Goal: Browse casually: Explore the website without a specific task or goal

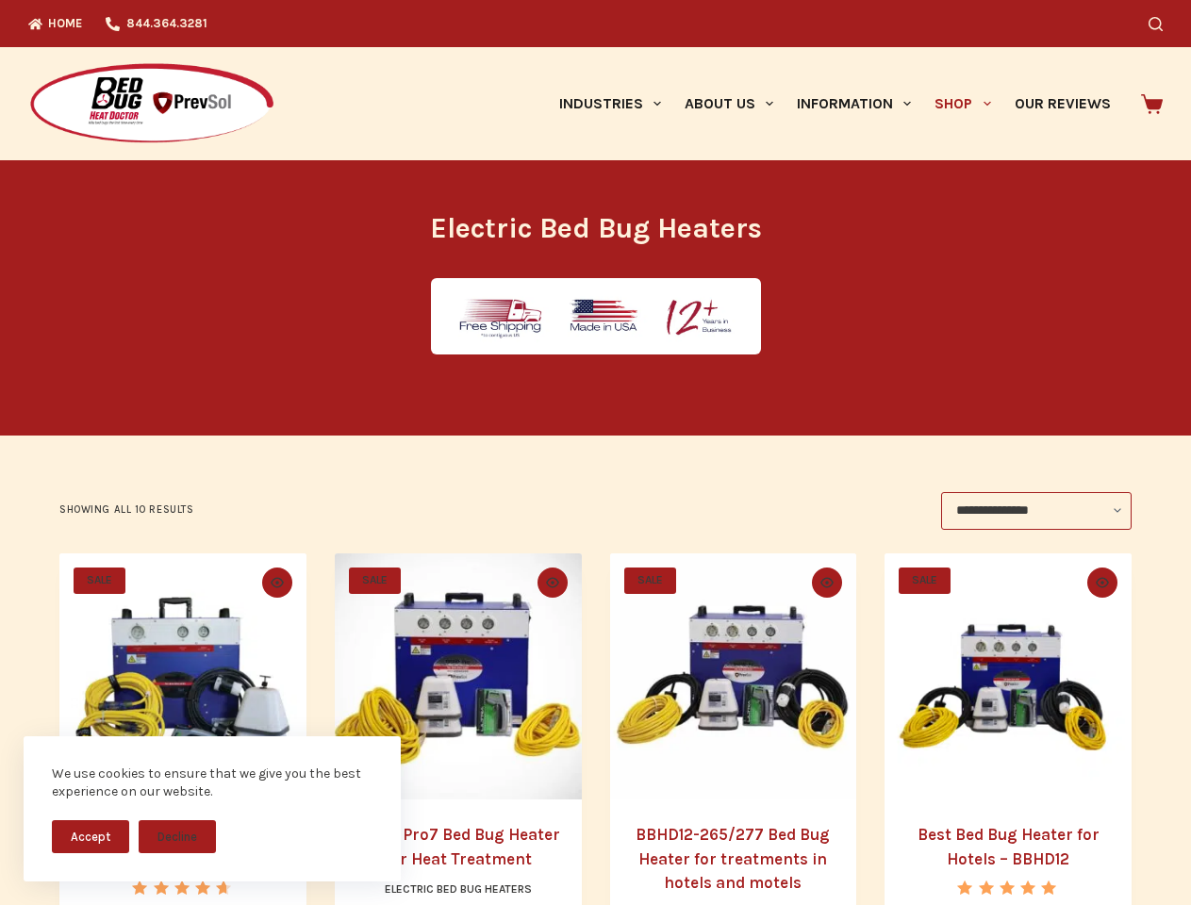
click at [90, 836] on button "Accept" at bounding box center [90, 836] width 77 height 33
click at [177, 836] on button "Decline" at bounding box center [177, 836] width 77 height 33
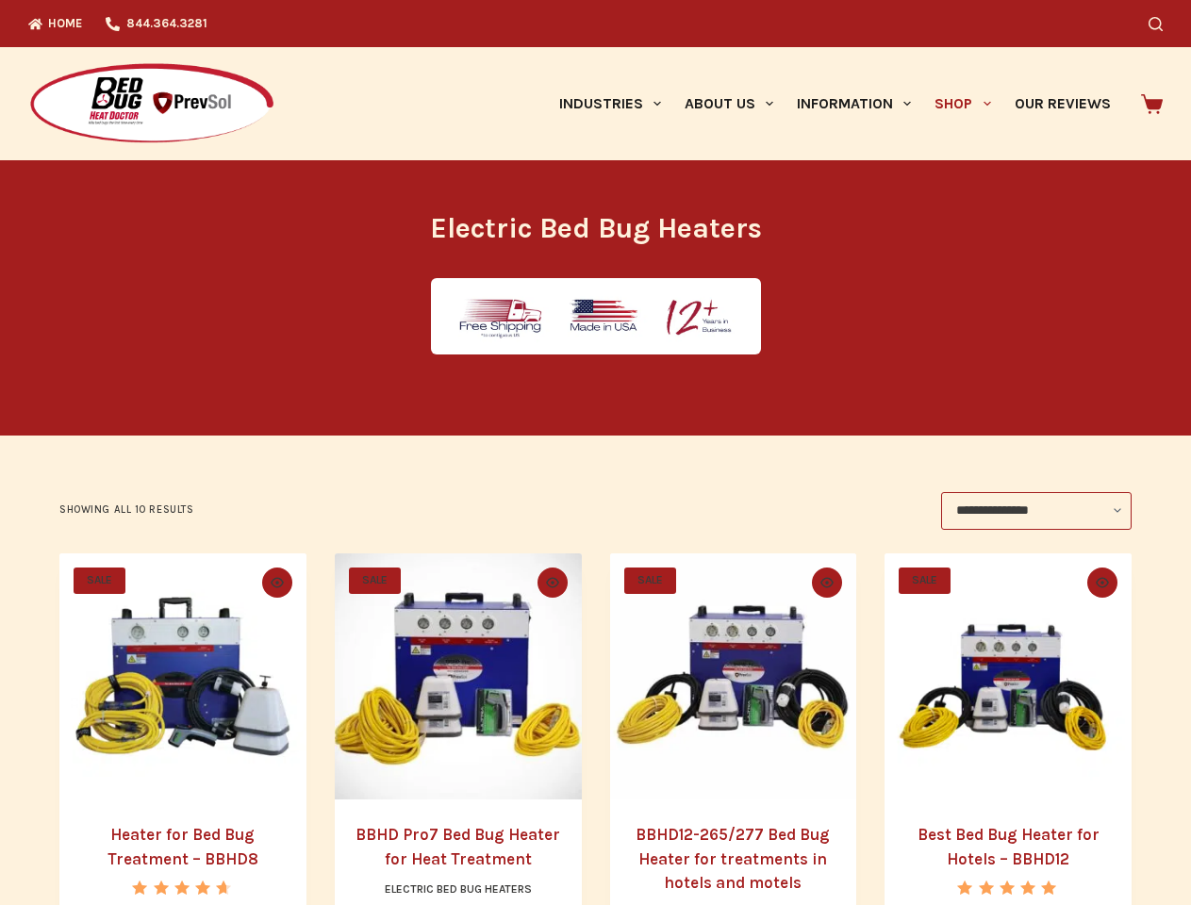
click at [1162, 24] on icon "Search" at bounding box center [1155, 24] width 14 height 14
click at [616, 104] on link "Industries" at bounding box center [609, 103] width 125 height 113
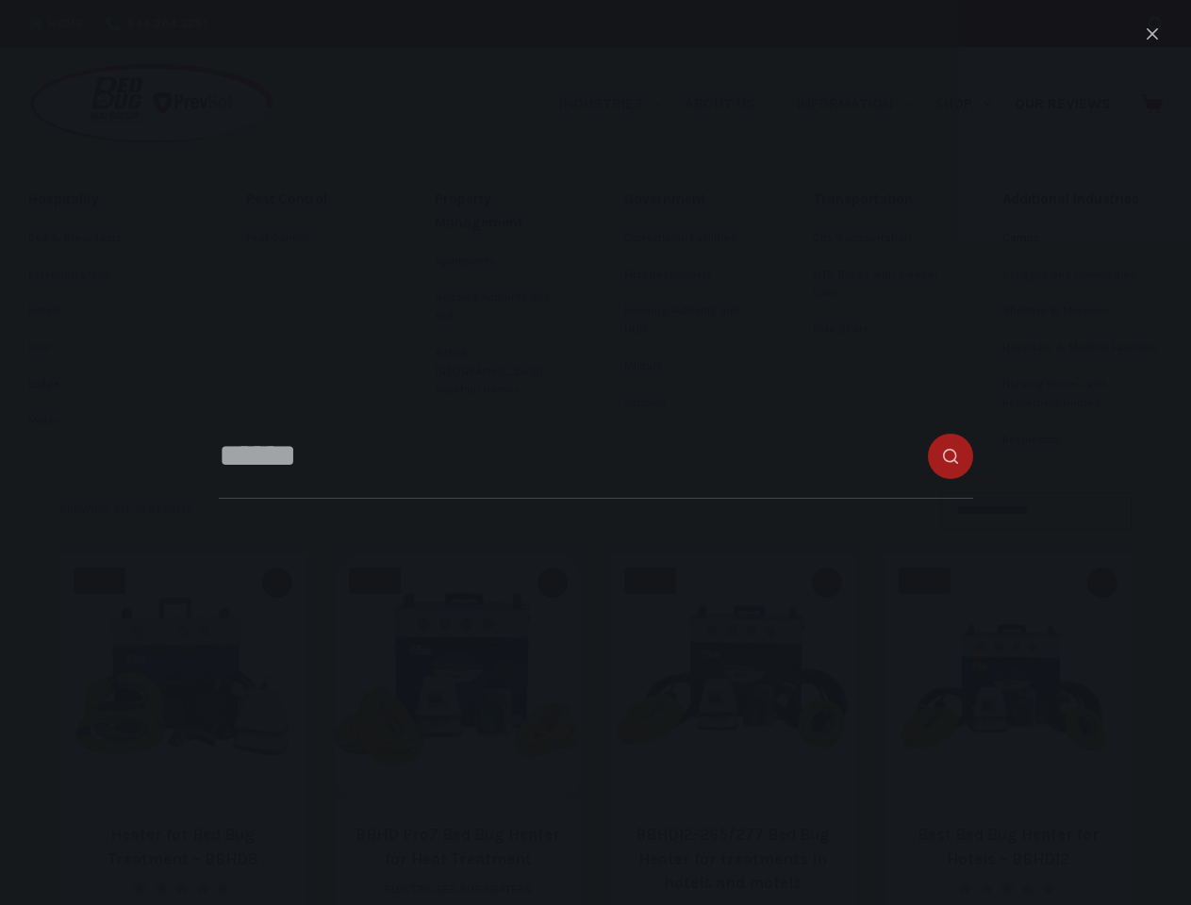
click at [736, 104] on link "About Us" at bounding box center [728, 103] width 112 height 113
click at [862, 104] on link "Information" at bounding box center [854, 103] width 138 height 113
click at [970, 104] on link "Shop" at bounding box center [962, 103] width 79 height 113
click at [273, 583] on icon "Quick view toggle" at bounding box center [277, 582] width 13 height 10
click at [552, 583] on icon "Quick view toggle" at bounding box center [552, 582] width 13 height 10
